Goal: Task Accomplishment & Management: Manage account settings

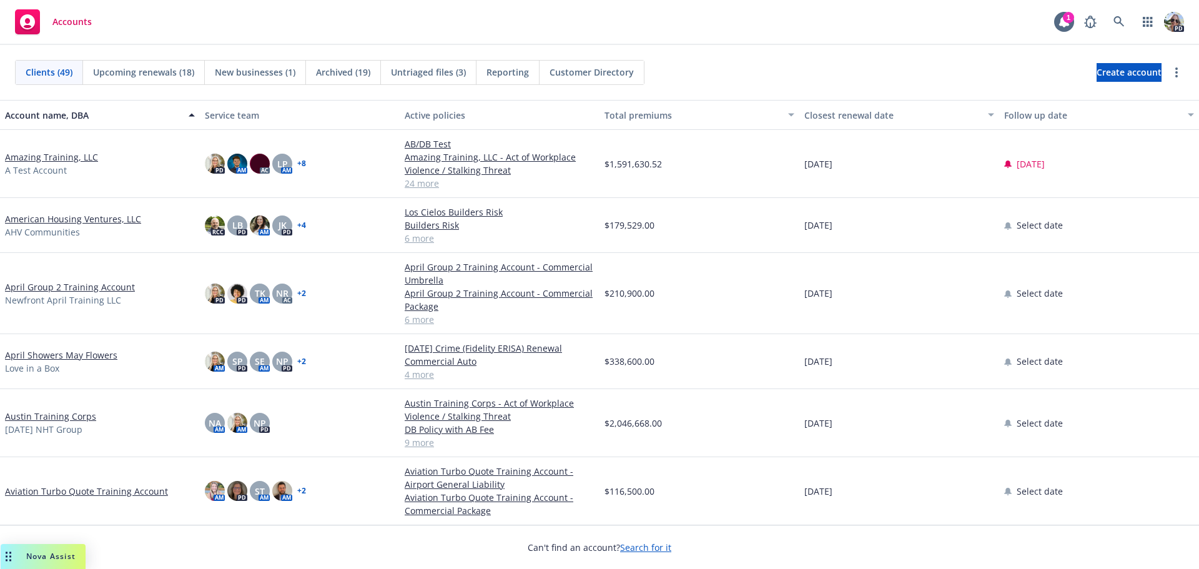
click at [59, 156] on link "Amazing Training, LLC" at bounding box center [51, 156] width 93 height 13
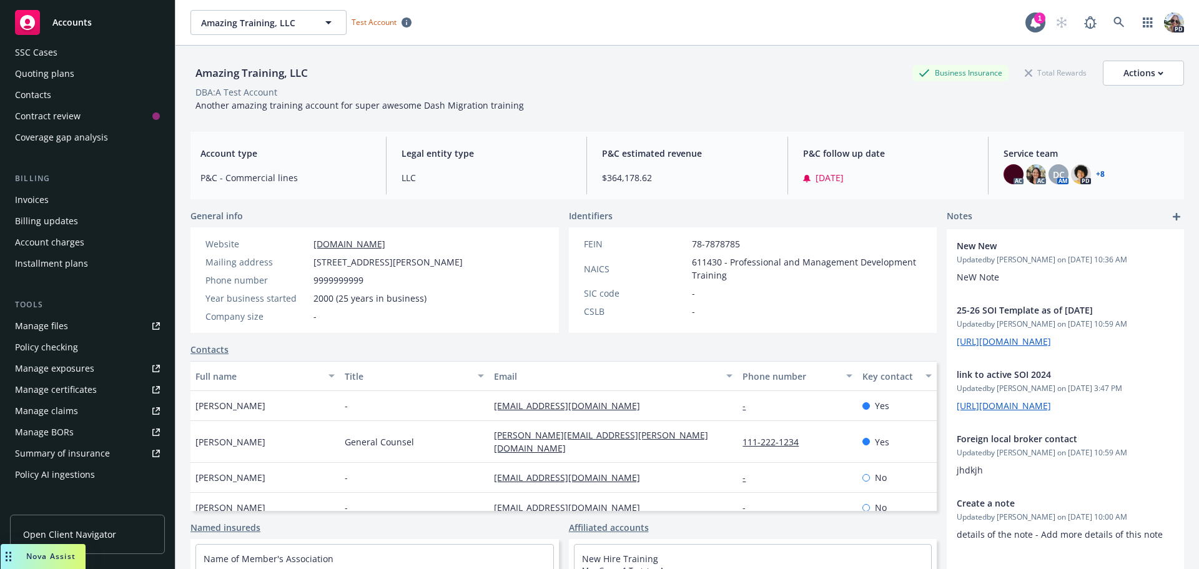
scroll to position [287, 0]
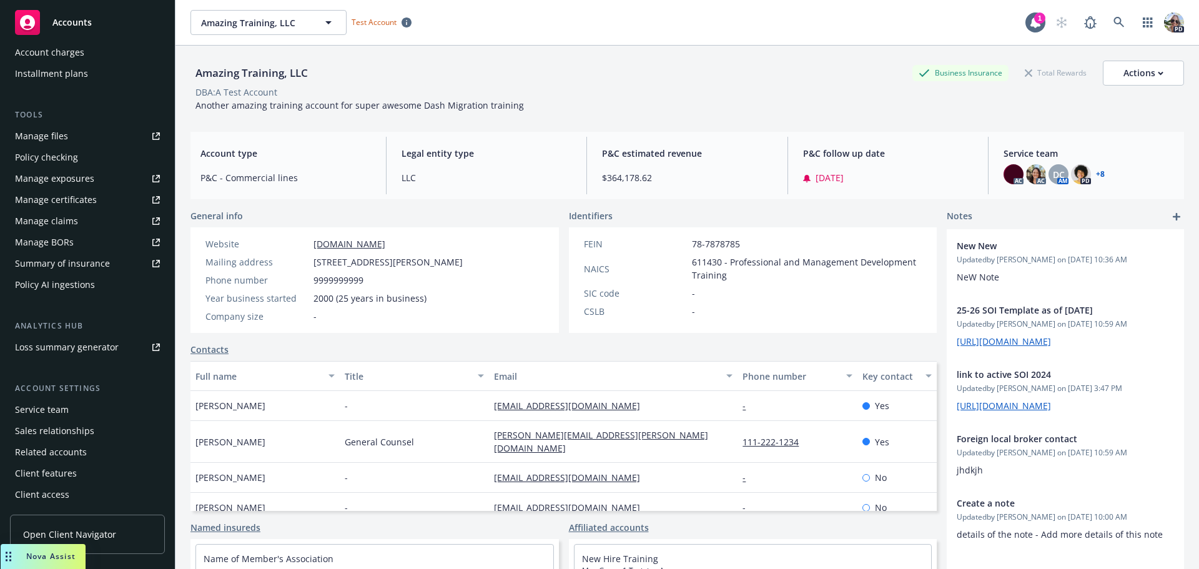
click at [47, 407] on div "Service team" at bounding box center [42, 410] width 54 height 20
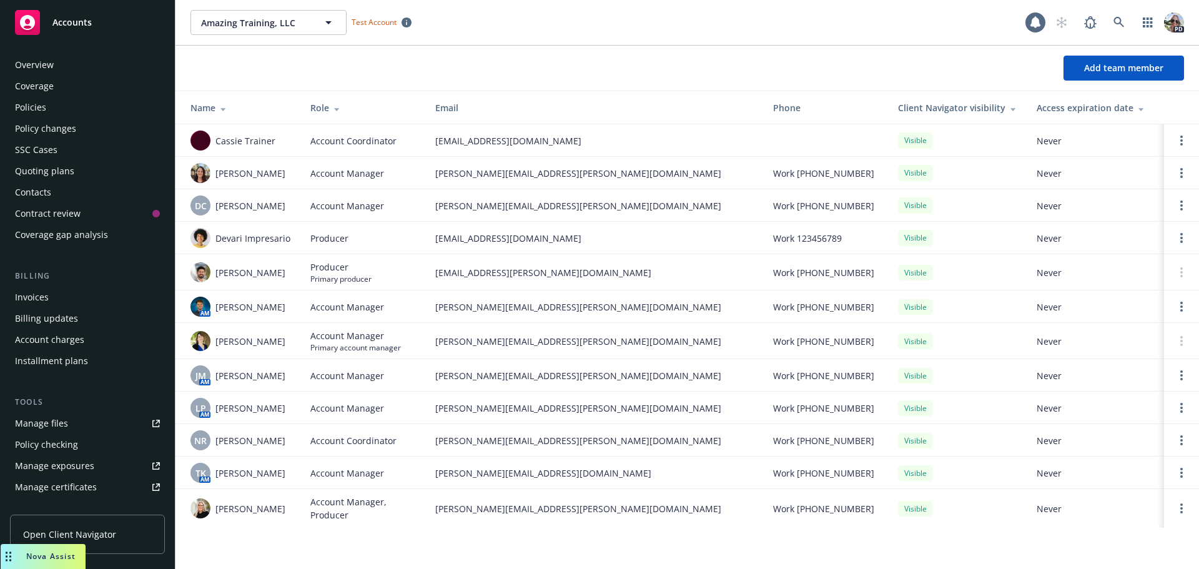
scroll to position [287, 0]
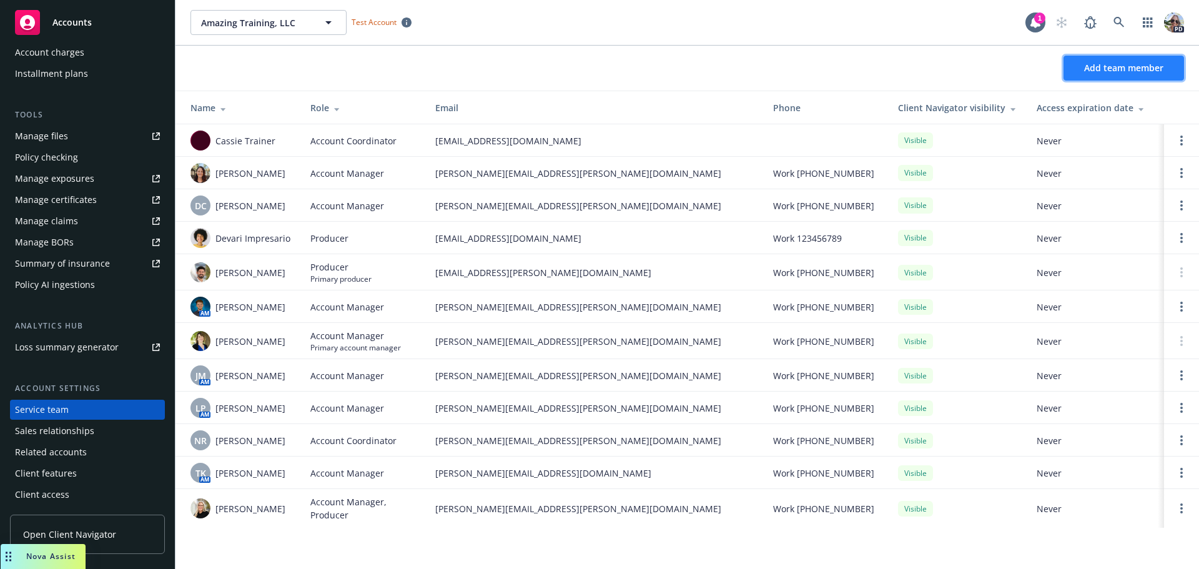
click at [1087, 64] on span "Add team member" at bounding box center [1123, 68] width 79 height 12
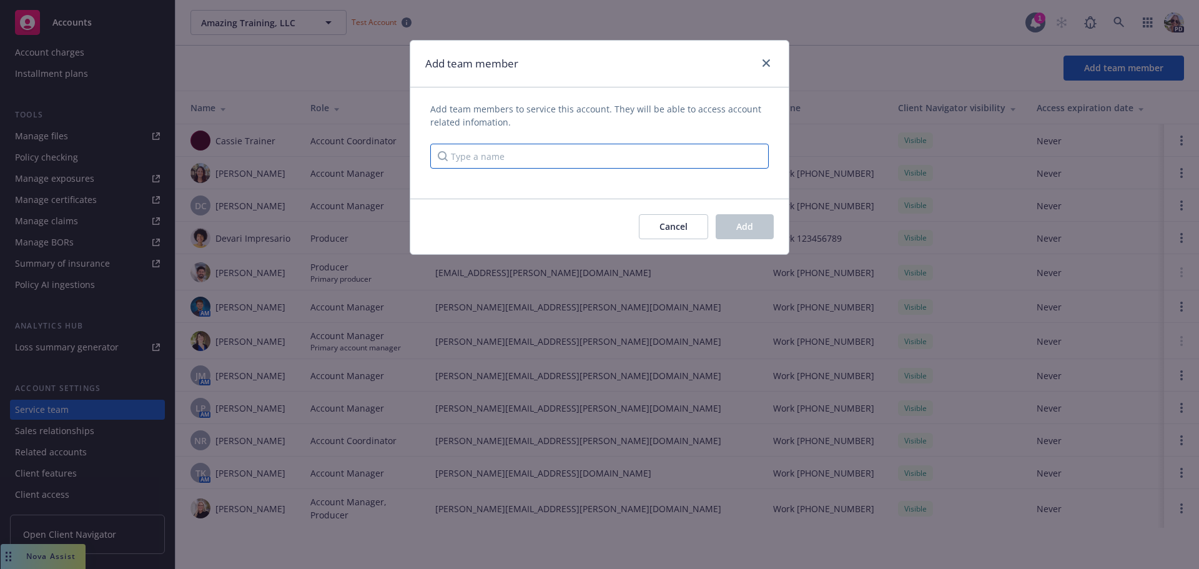
click at [459, 155] on input "Type a name" at bounding box center [599, 156] width 338 height 25
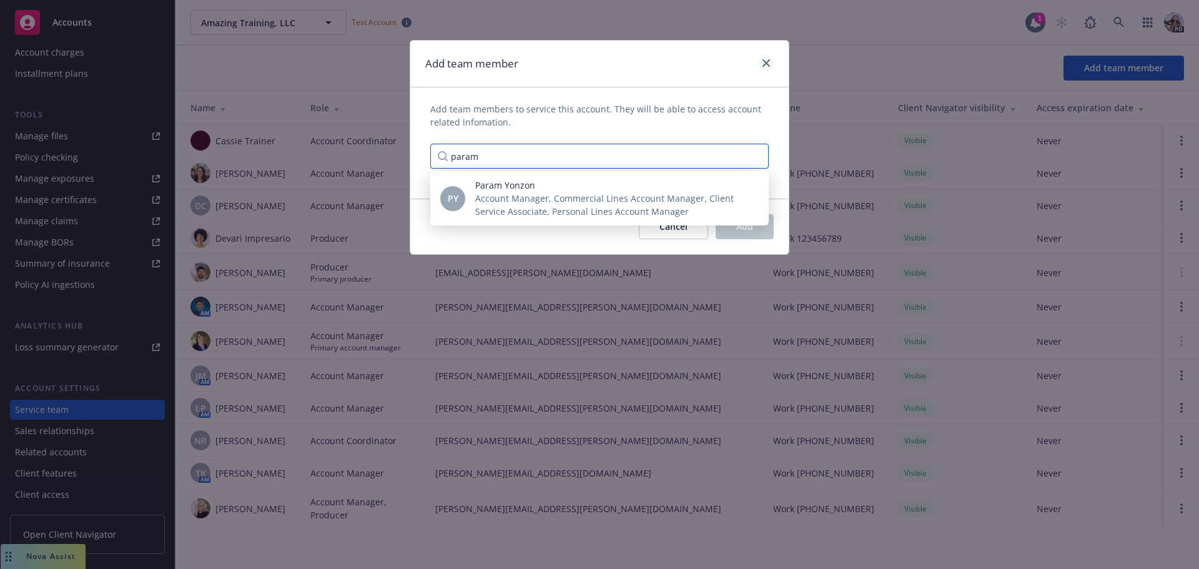
type input "param"
click at [763, 61] on icon "close" at bounding box center [765, 62] width 7 height 7
